Goal: Task Accomplishment & Management: Use online tool/utility

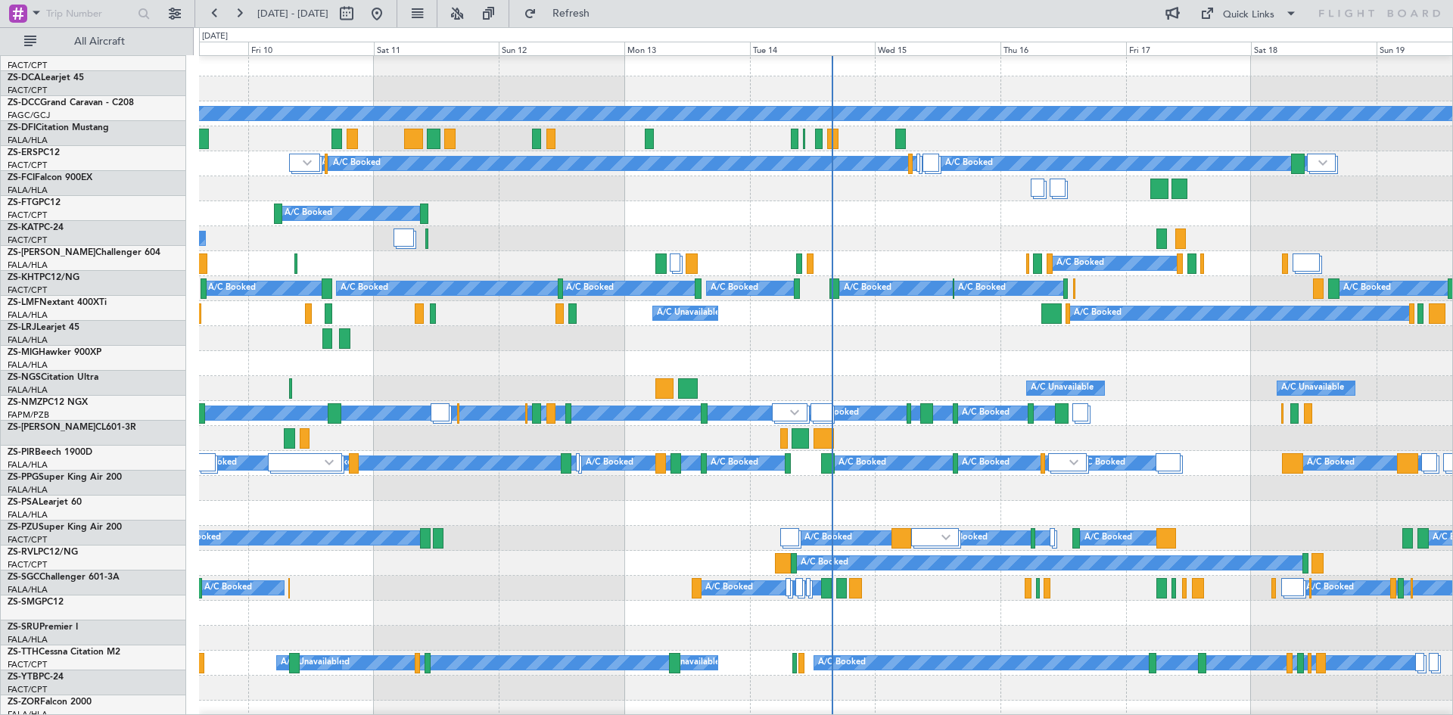
scroll to position [227, 0]
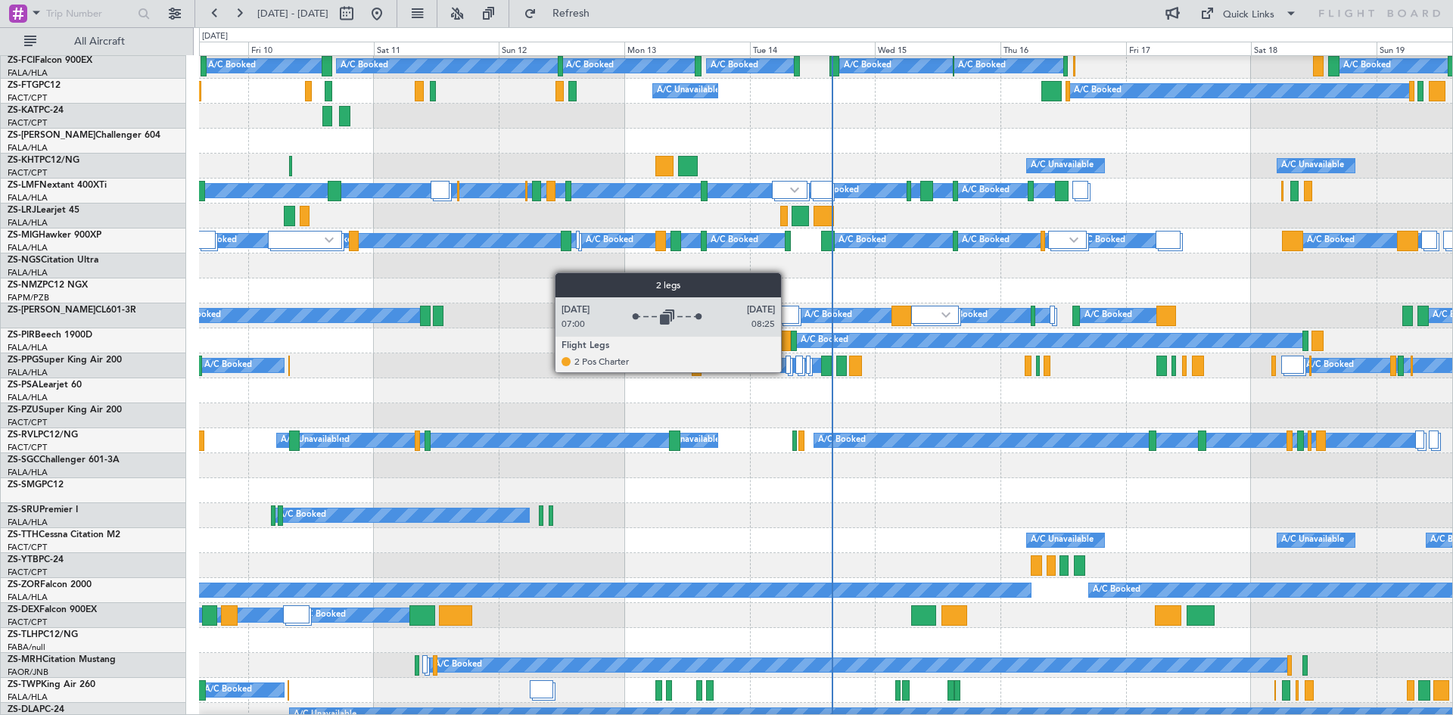
click at [788, 372] on div at bounding box center [788, 365] width 5 height 18
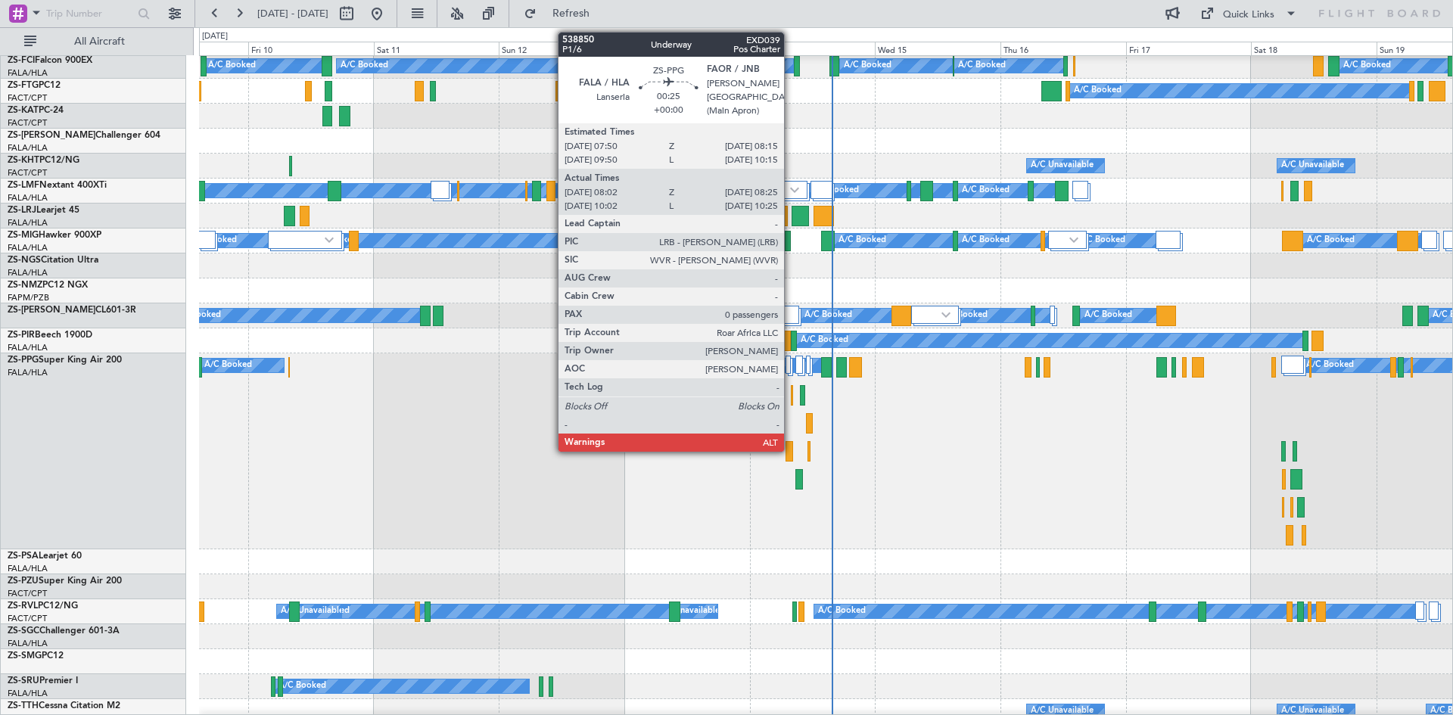
click at [791, 399] on div at bounding box center [792, 395] width 2 height 20
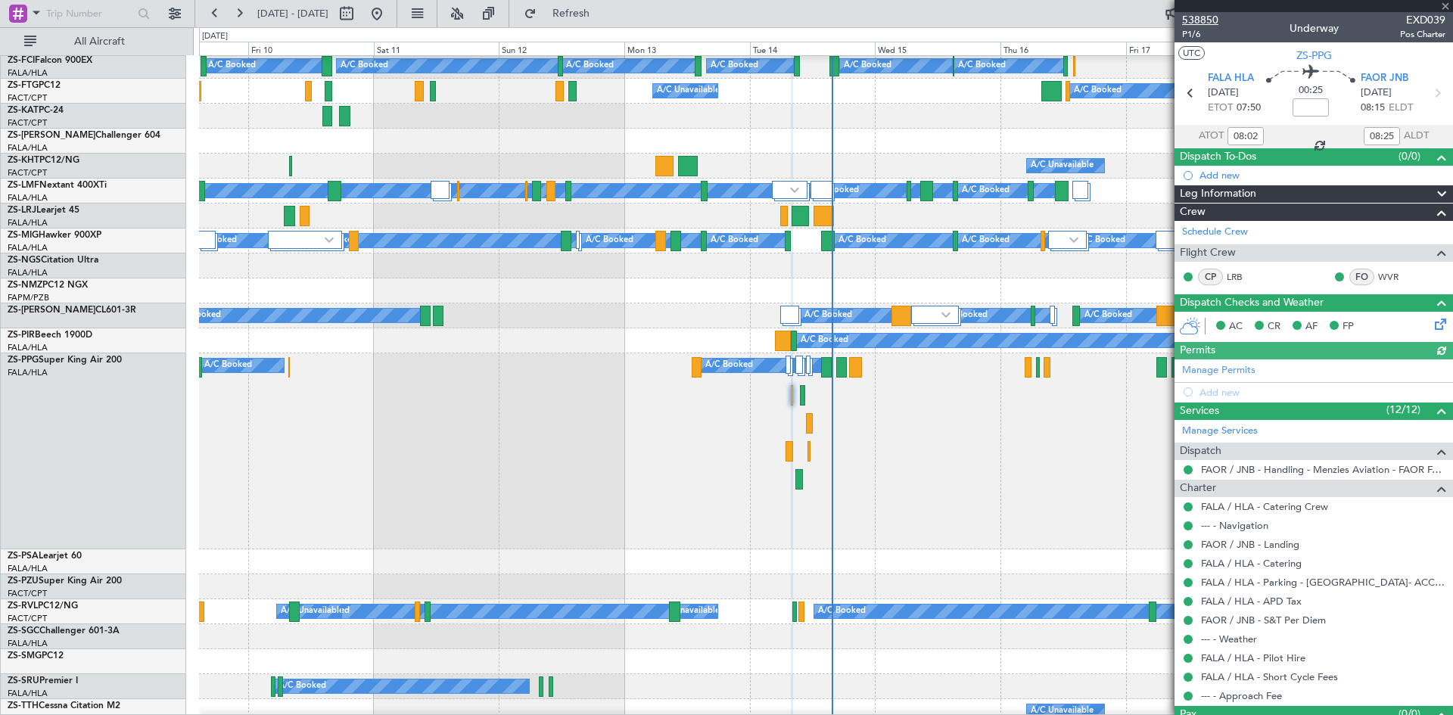
click at [1203, 20] on span "538850" at bounding box center [1200, 20] width 36 height 16
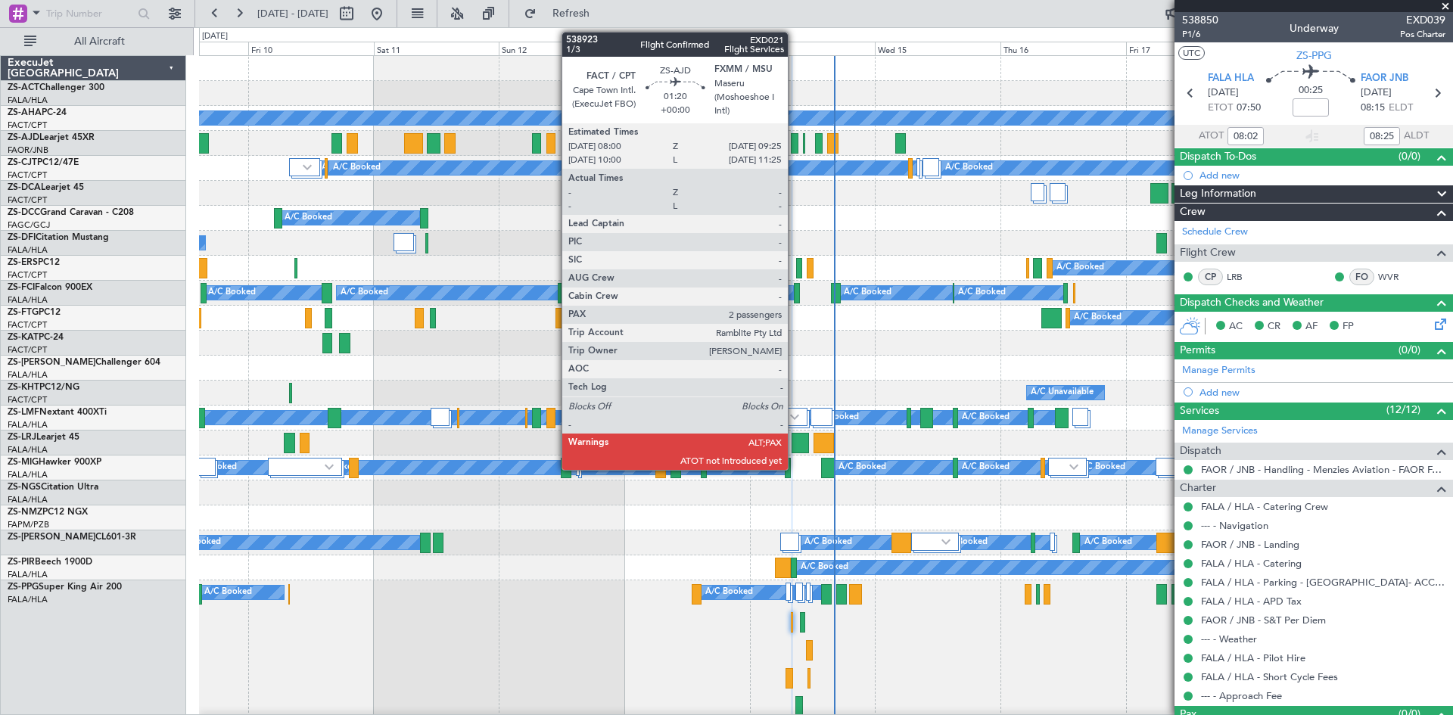
click at [795, 149] on div at bounding box center [795, 143] width 8 height 20
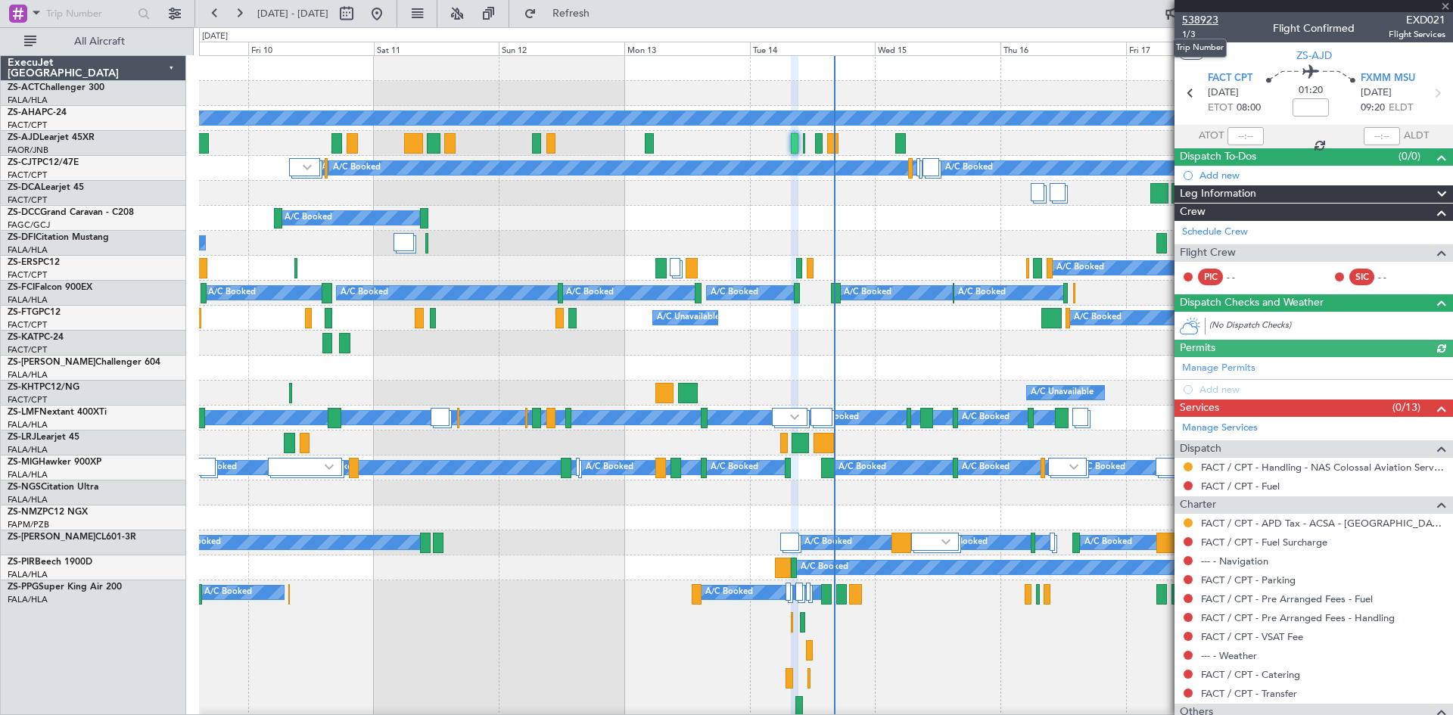
click at [1206, 20] on span "538923" at bounding box center [1200, 20] width 36 height 16
click at [1448, 4] on span at bounding box center [1445, 7] width 15 height 14
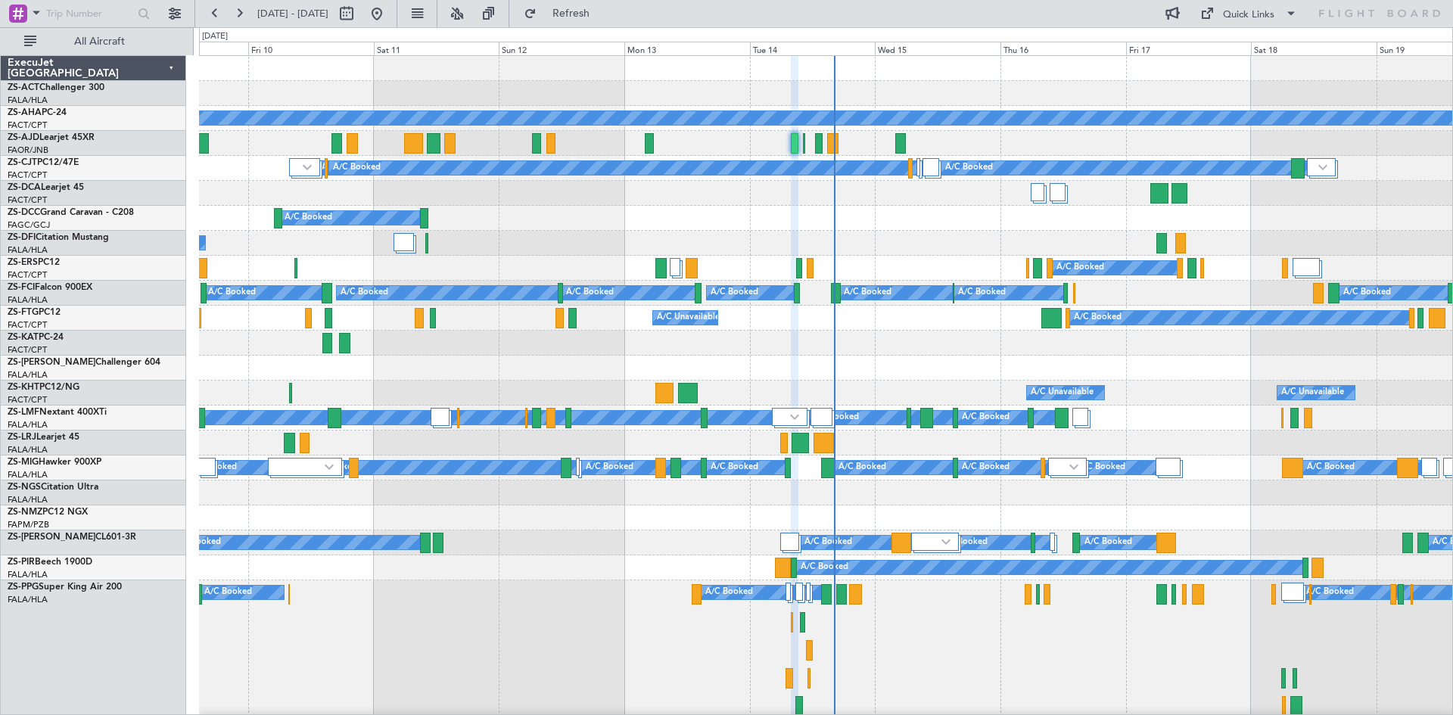
type input "0"
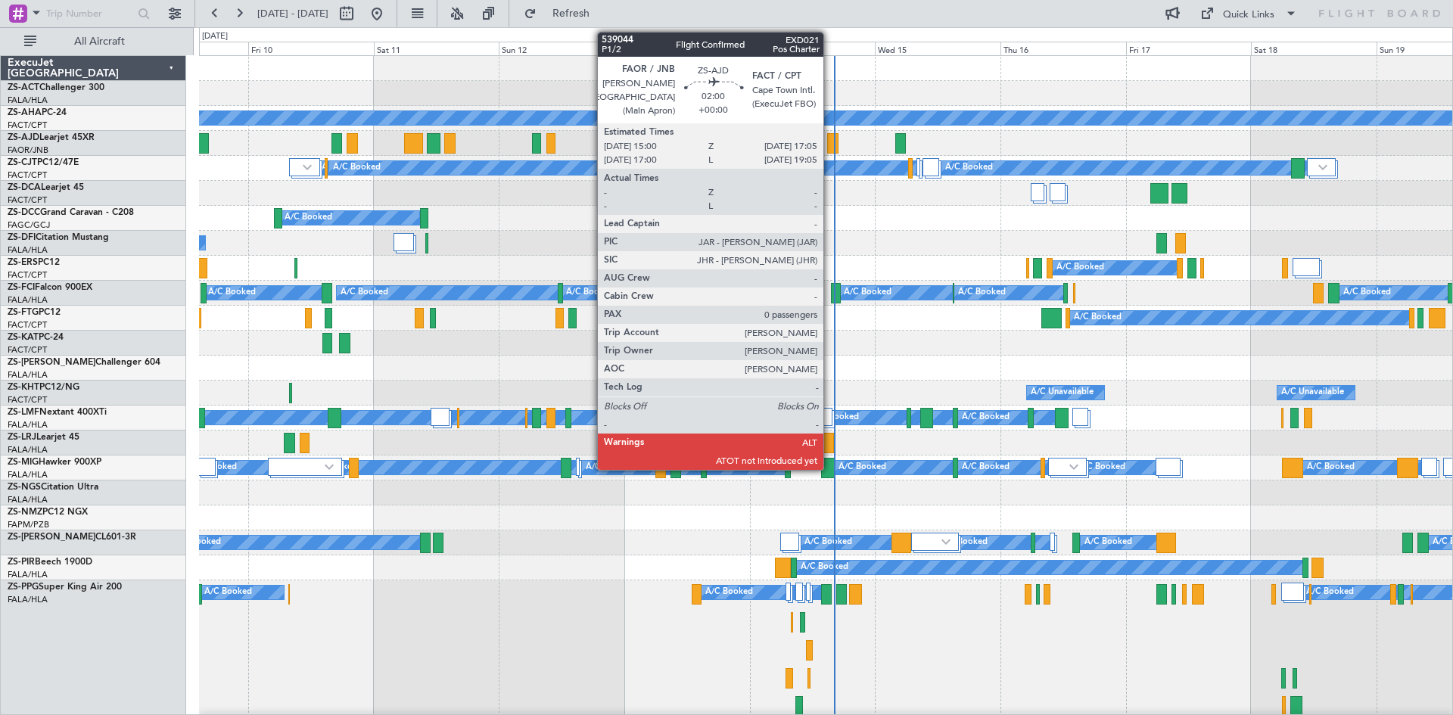
click at [830, 149] on div at bounding box center [832, 143] width 11 height 20
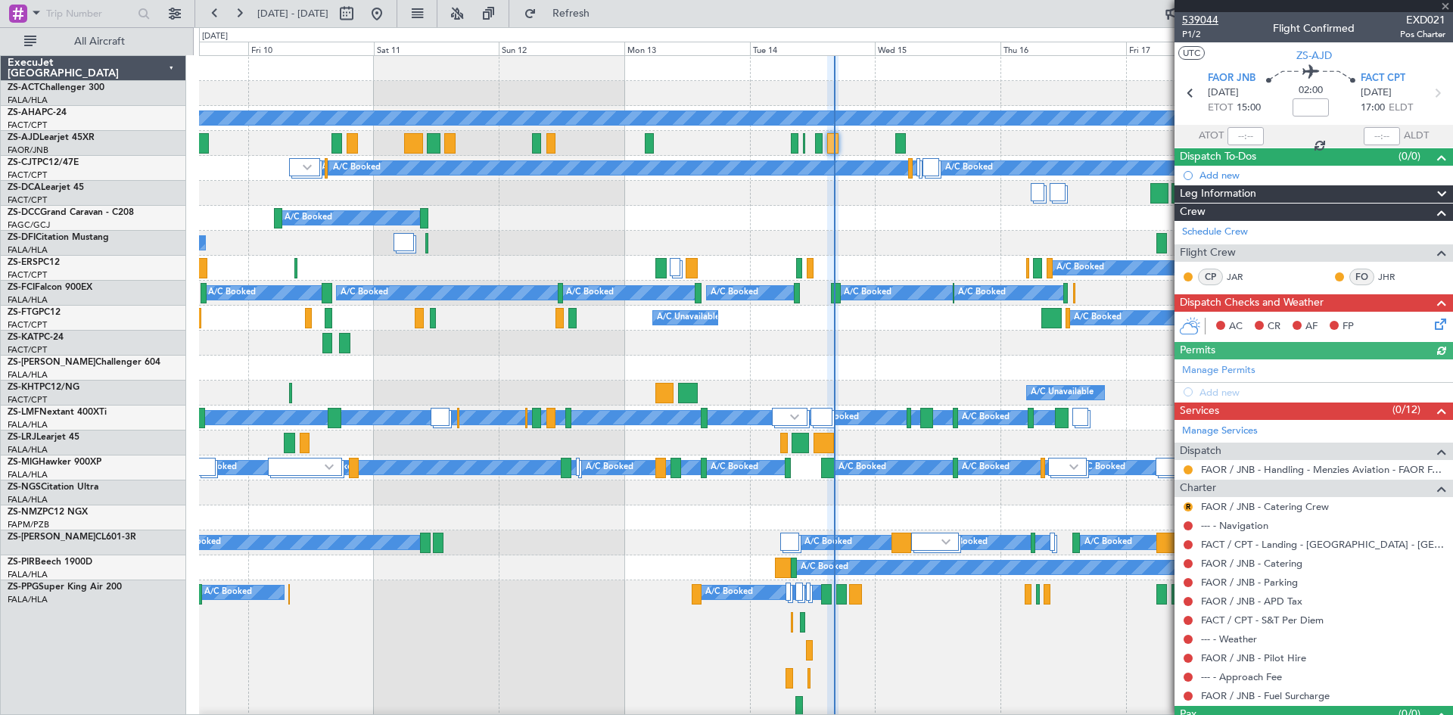
click at [1212, 22] on span "539044" at bounding box center [1200, 20] width 36 height 16
